Goal: Navigation & Orientation: Find specific page/section

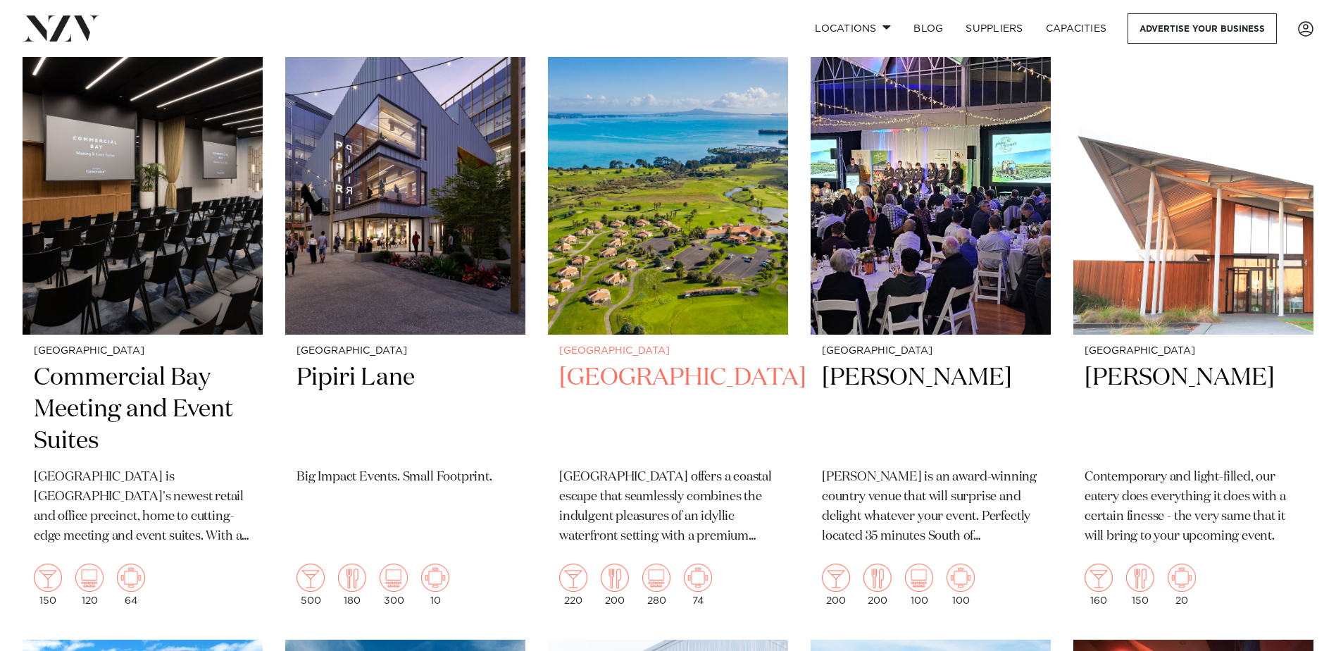
scroll to position [3073, 0]
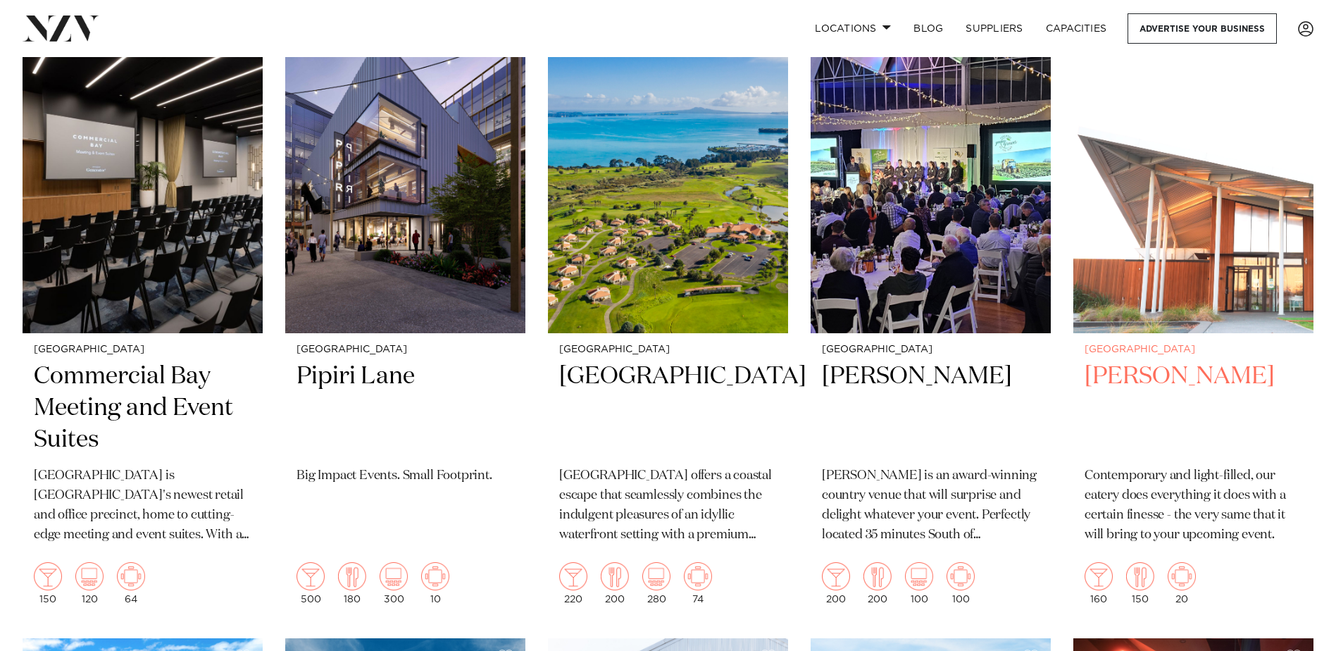
click at [1131, 290] on img at bounding box center [1193, 172] width 240 height 322
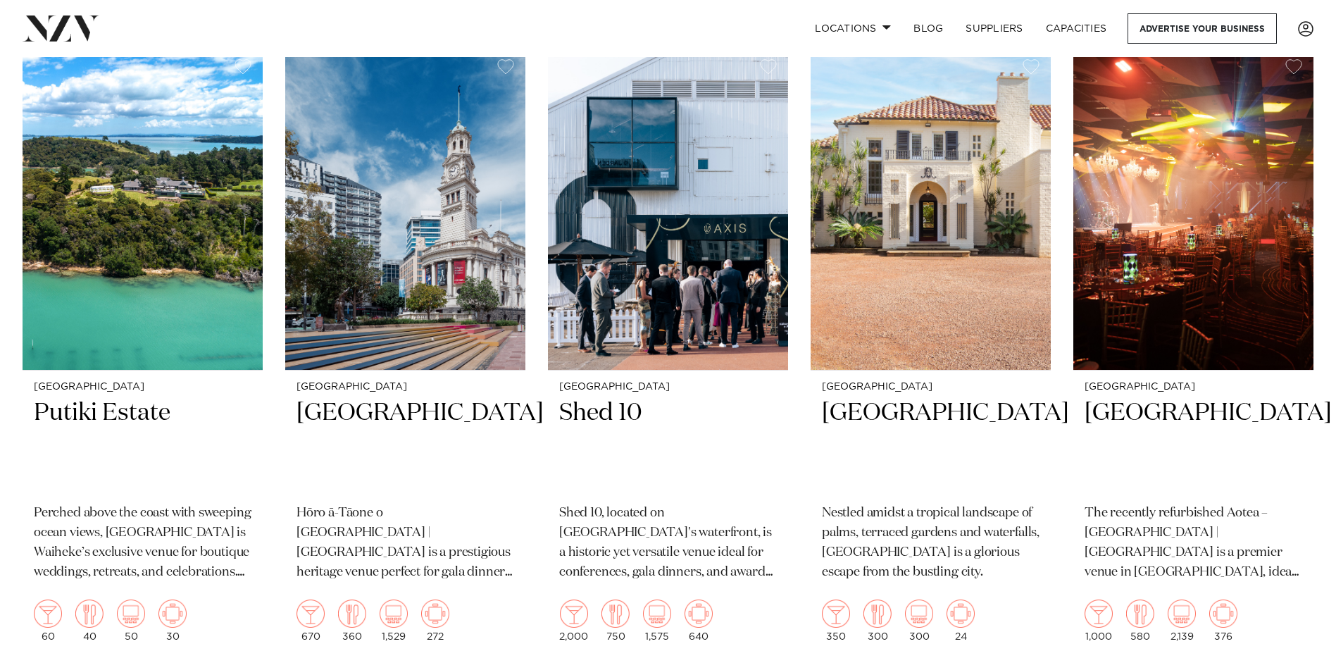
scroll to position [3663, 0]
click at [154, 251] on img at bounding box center [143, 208] width 240 height 322
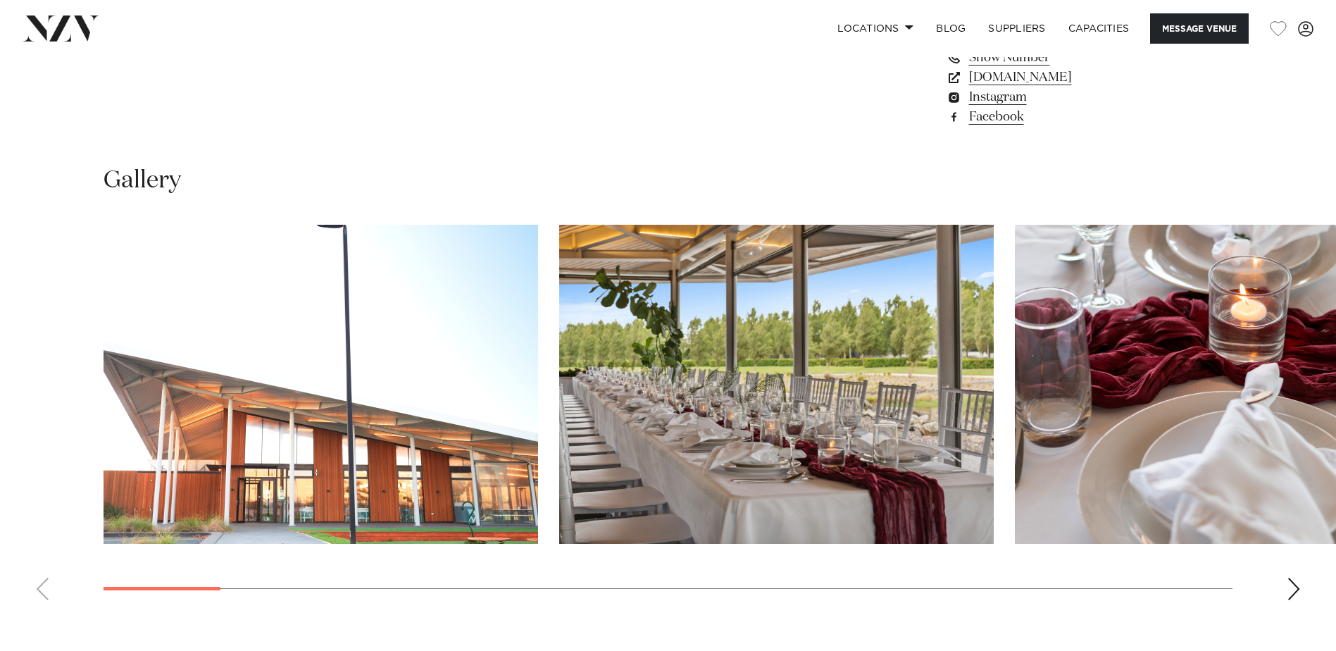
scroll to position [1271, 0]
click at [1293, 590] on div "Next slide" at bounding box center [1294, 588] width 14 height 23
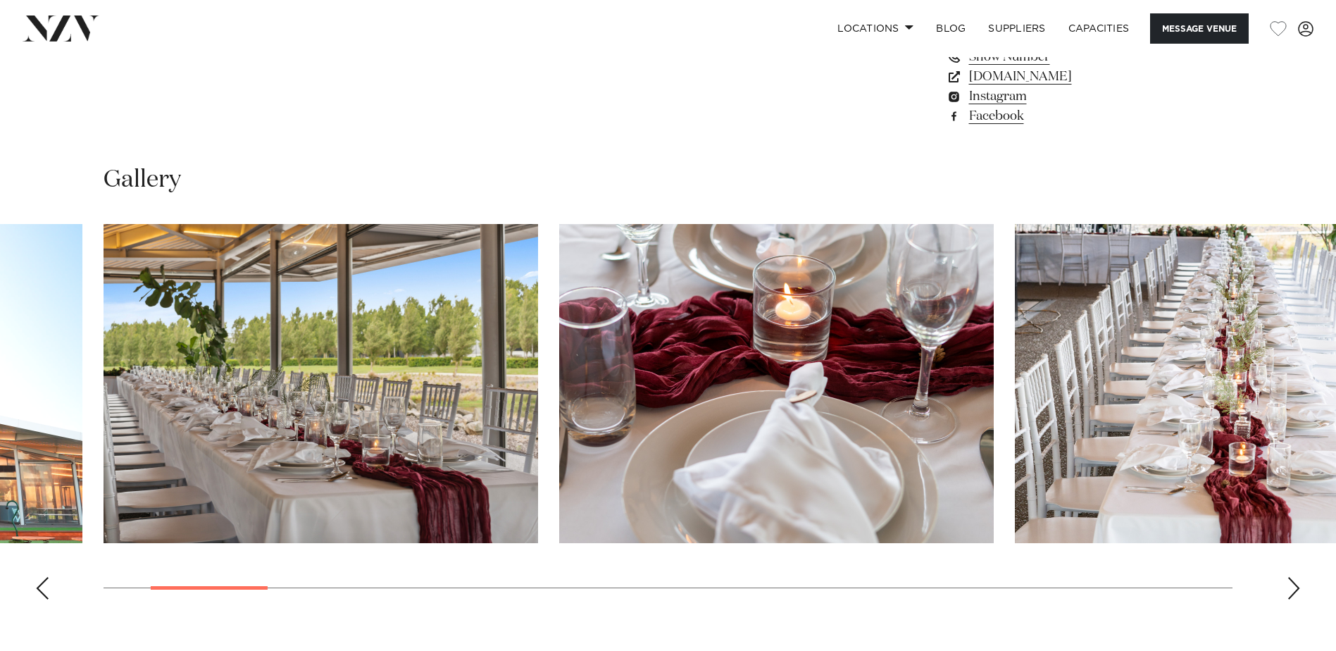
click at [1293, 590] on div "Next slide" at bounding box center [1294, 588] width 14 height 23
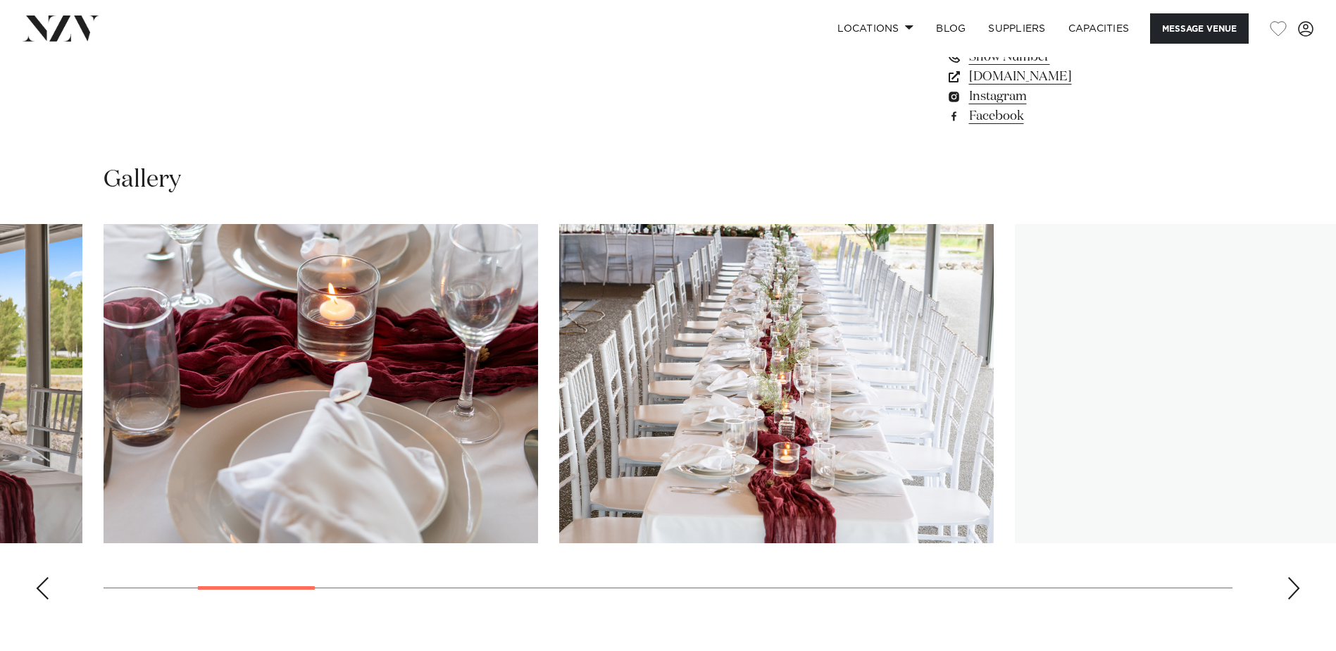
click at [1293, 590] on div "Next slide" at bounding box center [1294, 588] width 14 height 23
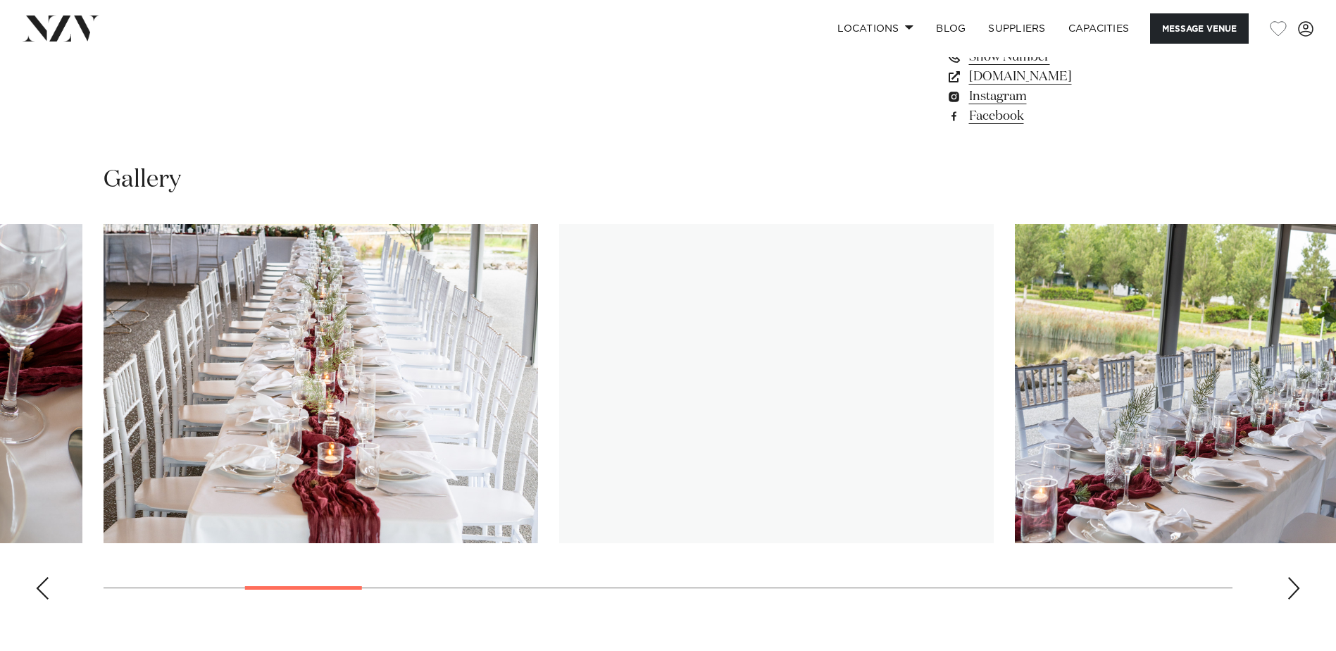
click at [1293, 590] on div "Next slide" at bounding box center [1294, 588] width 14 height 23
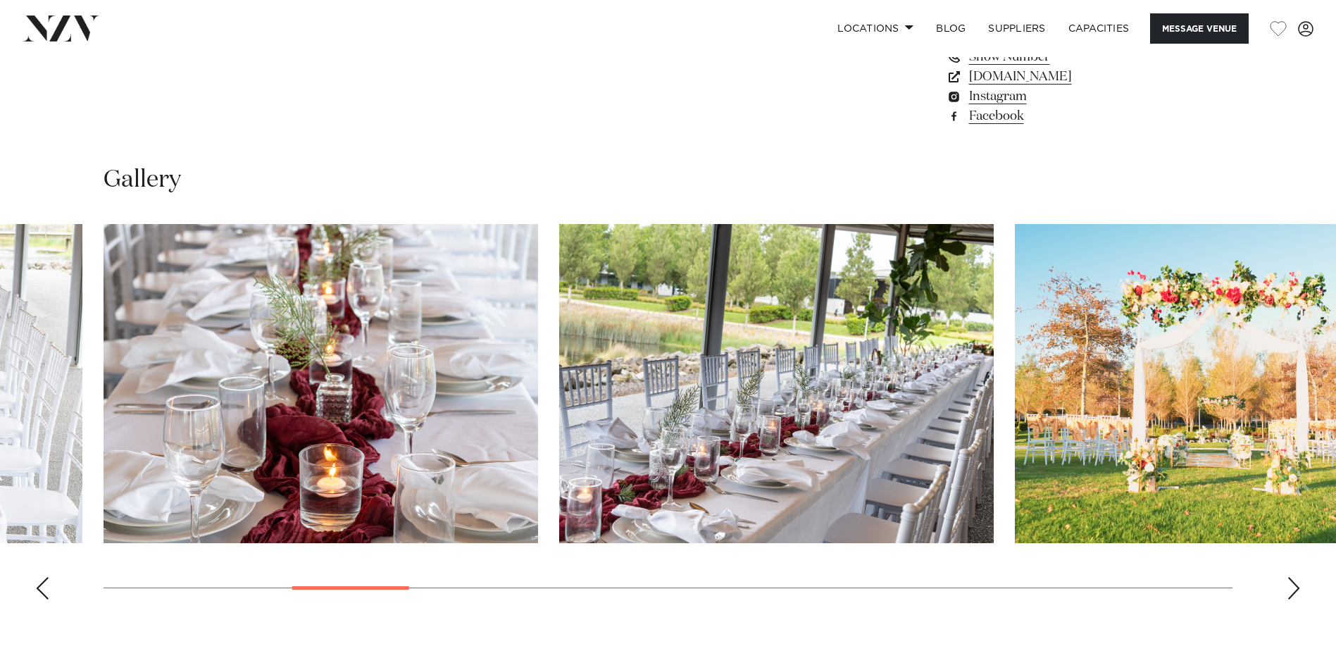
click at [1293, 590] on div "Next slide" at bounding box center [1294, 588] width 14 height 23
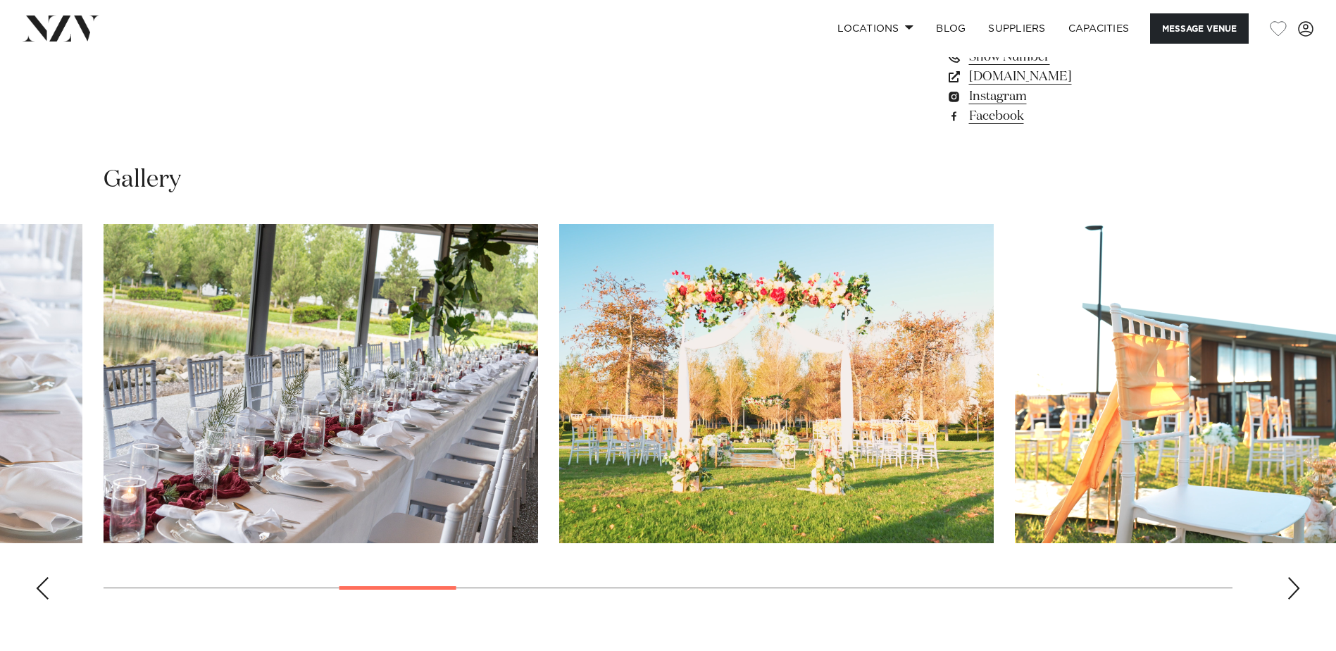
click at [1293, 590] on div "Next slide" at bounding box center [1294, 588] width 14 height 23
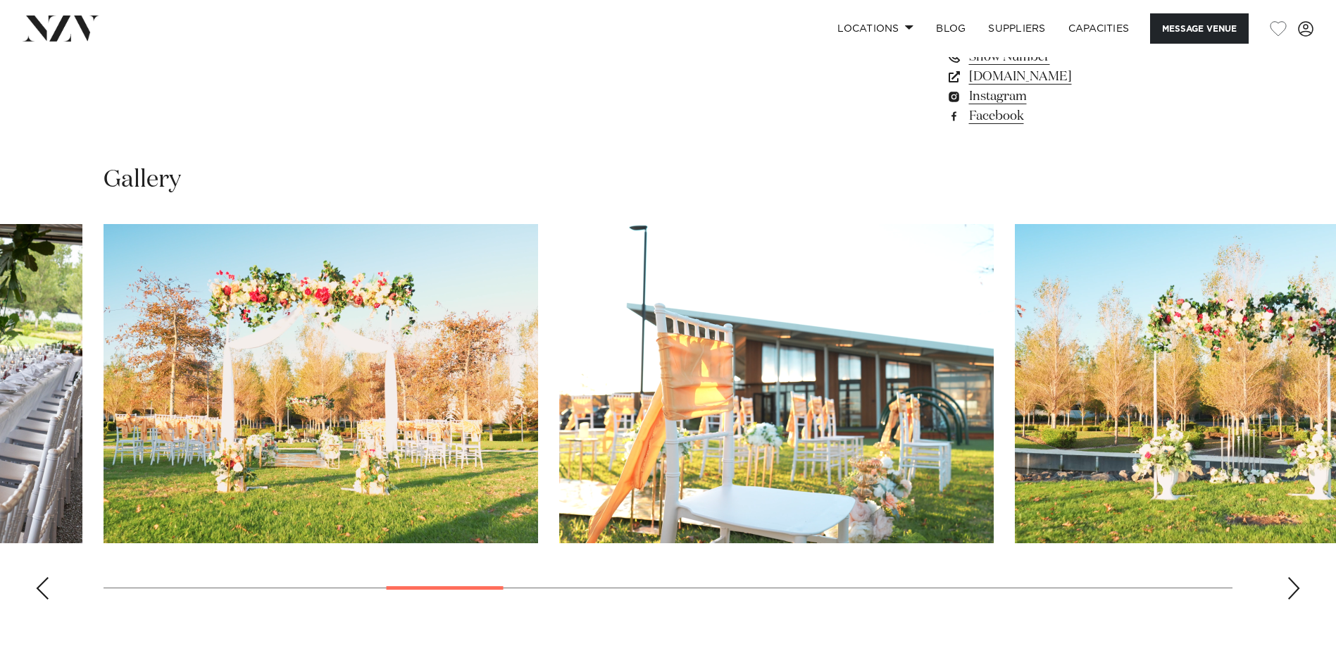
click at [1293, 590] on div "Next slide" at bounding box center [1294, 588] width 14 height 23
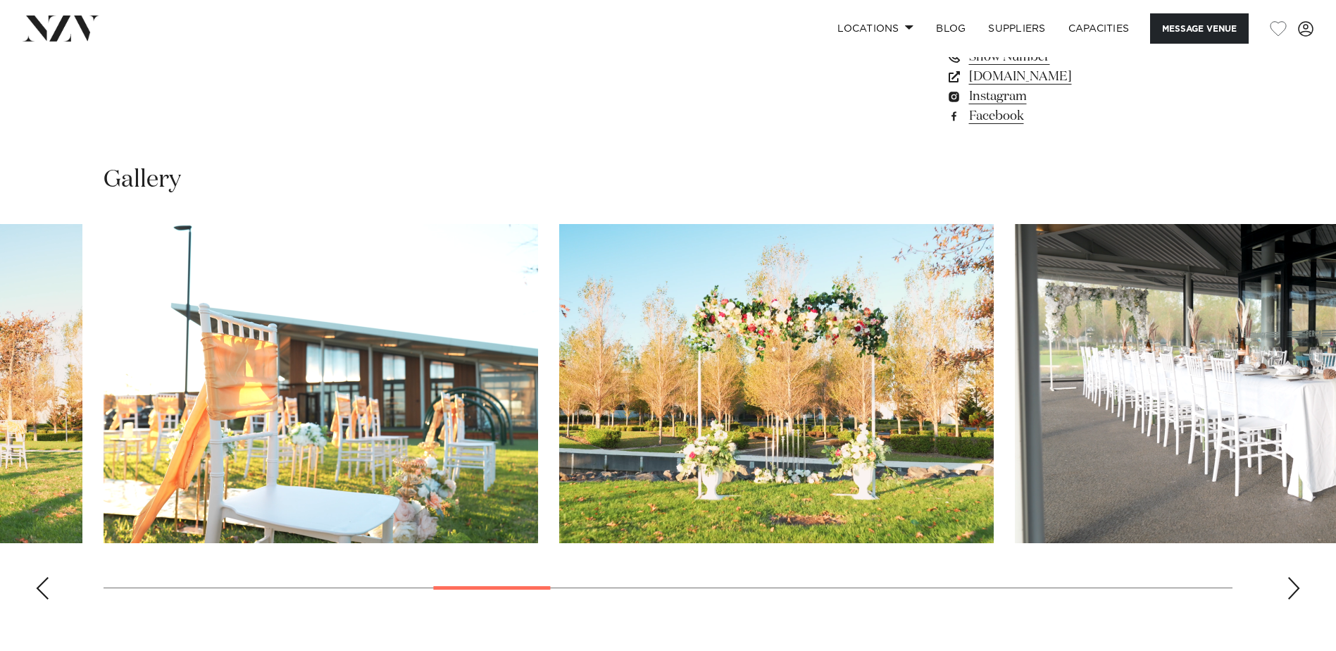
click at [1293, 590] on div "Next slide" at bounding box center [1294, 588] width 14 height 23
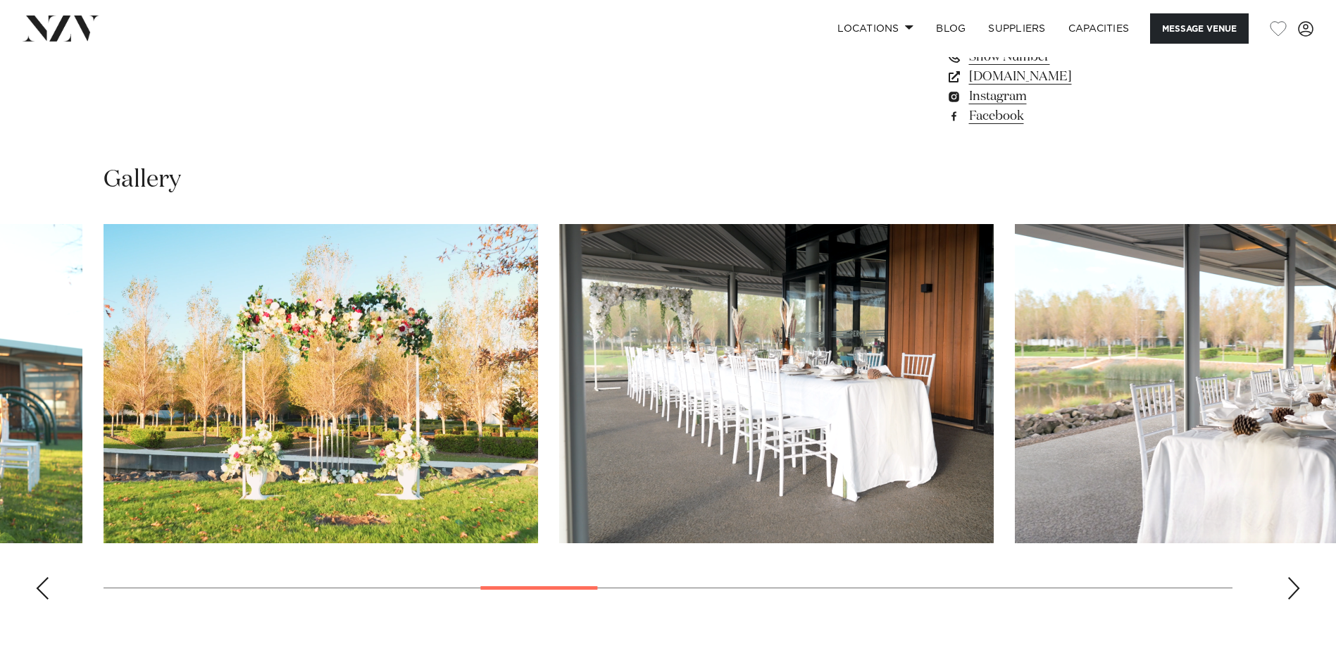
click at [1293, 590] on div "Next slide" at bounding box center [1294, 588] width 14 height 23
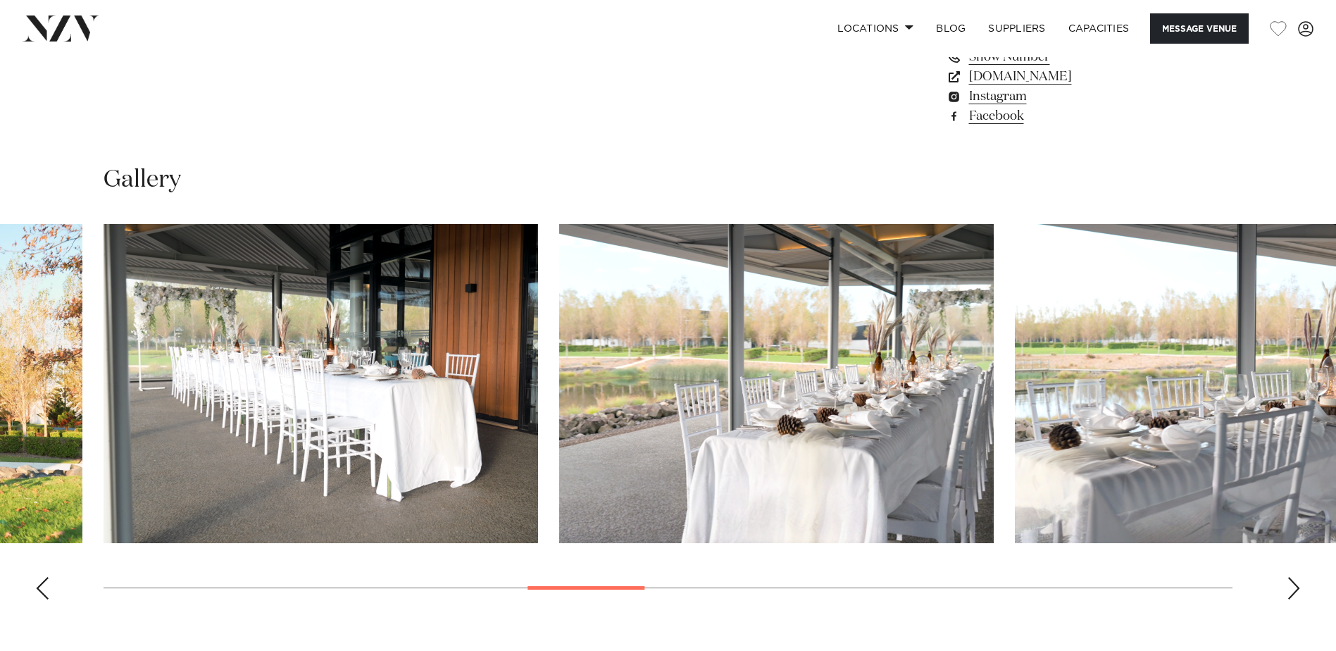
click at [1293, 590] on div "Next slide" at bounding box center [1294, 588] width 14 height 23
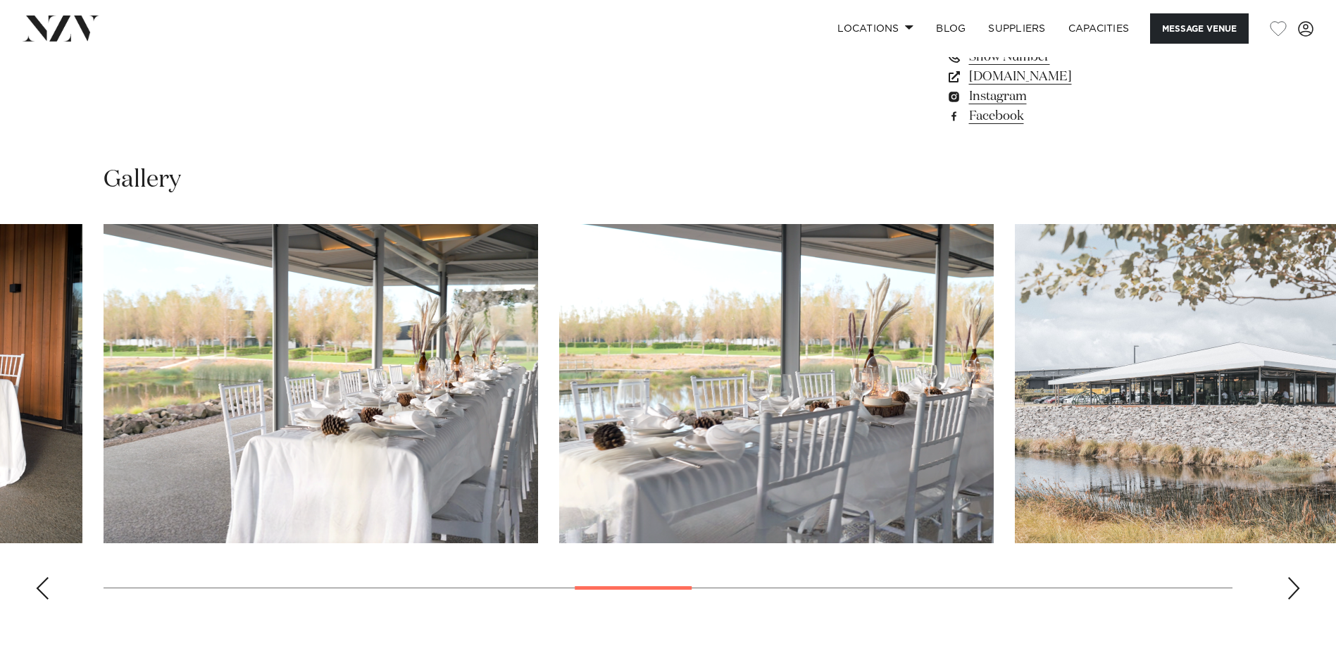
click at [1293, 590] on div "Next slide" at bounding box center [1294, 588] width 14 height 23
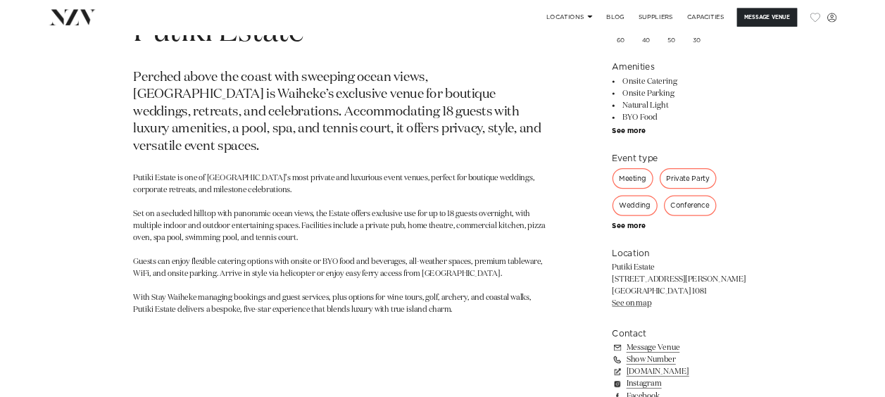
scroll to position [527, 0]
